Goal: Find specific page/section: Locate a particular part of the current website

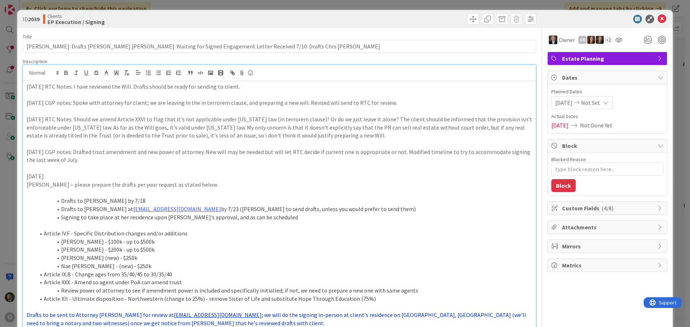
click at [345, 5] on div "ID 2039 Clients EP Execution / Signing Move Move Title 111 / 128 [PERSON_NAME]:…" at bounding box center [345, 163] width 690 height 327
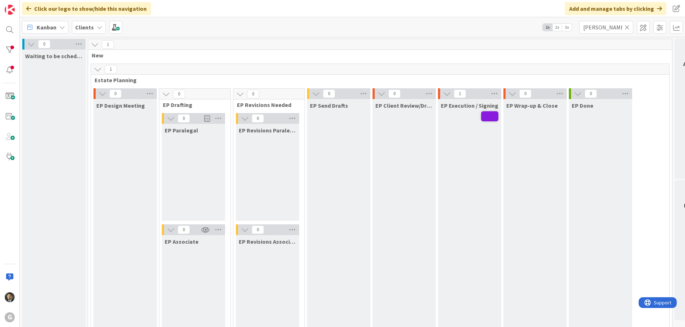
click at [626, 26] on icon at bounding box center [626, 27] width 5 height 6
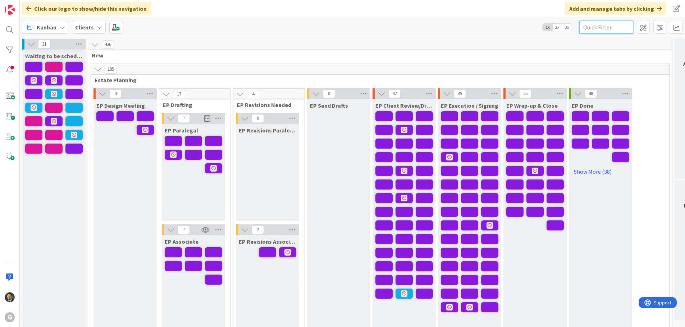
click at [605, 30] on input "text" at bounding box center [606, 27] width 54 height 13
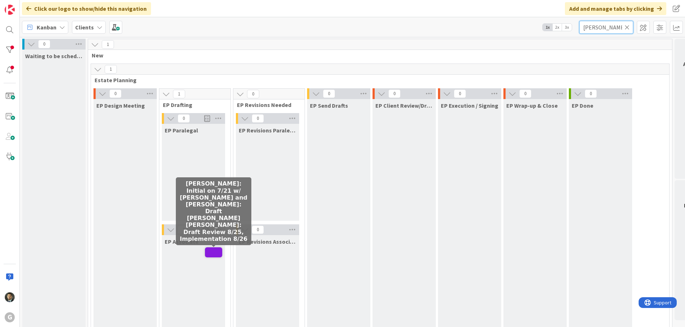
type input "[PERSON_NAME]"
click at [210, 254] on span at bounding box center [213, 253] width 17 height 10
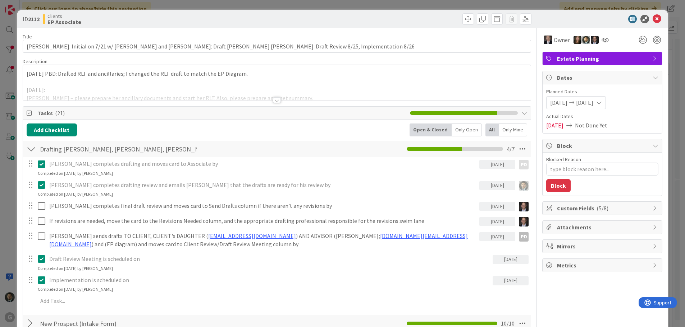
type textarea "x"
